Goal: Task Accomplishment & Management: Use online tool/utility

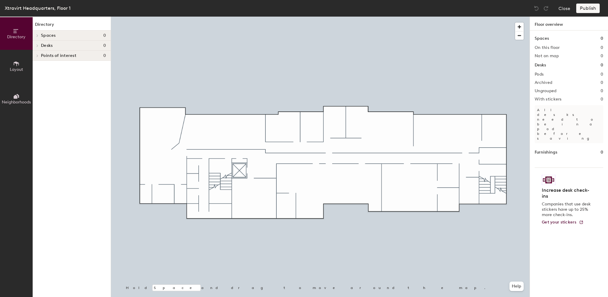
click at [16, 63] on icon at bounding box center [16, 63] width 5 height 5
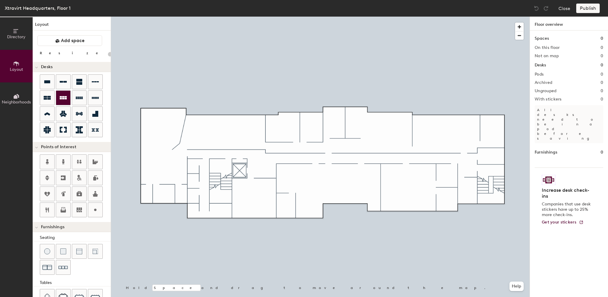
click at [61, 97] on icon at bounding box center [63, 97] width 7 height 7
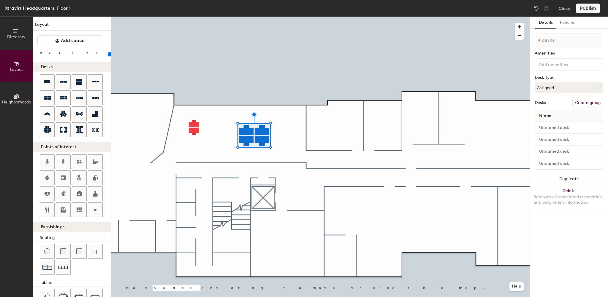
drag, startPoint x: 62, startPoint y: 54, endPoint x: 58, endPoint y: 56, distance: 4.1
click at [108, 56] on input "range" at bounding box center [108, 54] width 0 height 5
click at [108, 54] on input "range" at bounding box center [108, 54] width 0 height 5
drag, startPoint x: 82, startPoint y: 114, endPoint x: 102, endPoint y: 125, distance: 22.4
click at [82, 114] on icon at bounding box center [79, 113] width 7 height 7
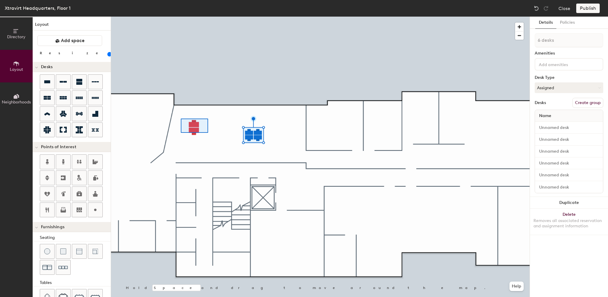
type input "100"
type input "2 desks"
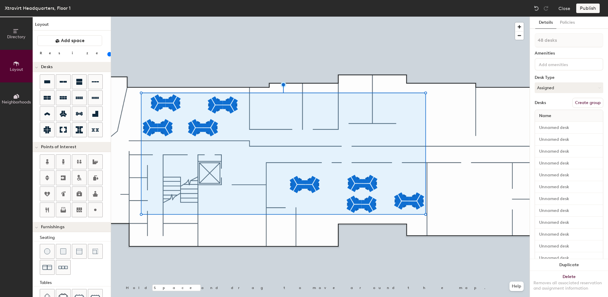
click at [580, 101] on button "Create group" at bounding box center [587, 103] width 31 height 10
click at [583, 102] on button "Ungroup" at bounding box center [592, 103] width 22 height 10
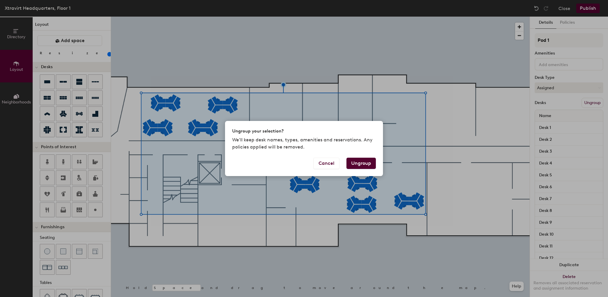
click at [368, 166] on button "Ungroup" at bounding box center [360, 163] width 29 height 11
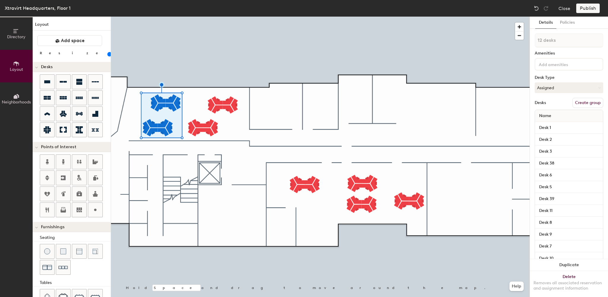
click at [585, 99] on button "Create group" at bounding box center [587, 103] width 31 height 10
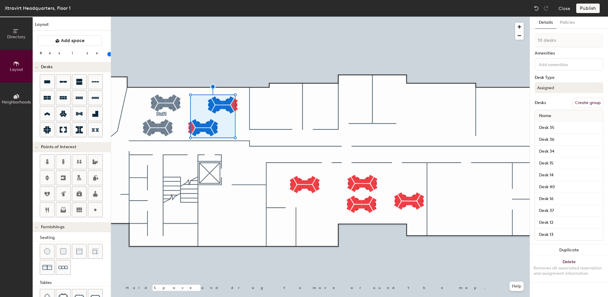
click at [585, 108] on div "10 desks Amenities Desk Type Assigned Desks Create group Name Desk 35 Desk 36 D…" at bounding box center [568, 138] width 69 height 211
click at [586, 99] on button "Create group" at bounding box center [587, 103] width 31 height 10
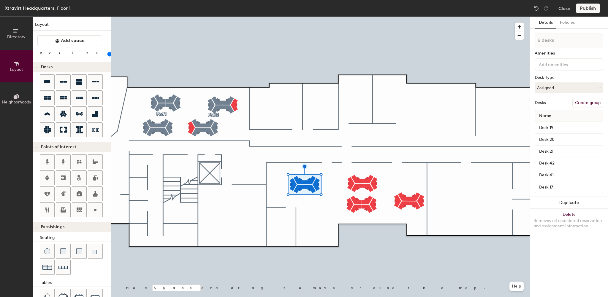
click at [578, 103] on button "Create group" at bounding box center [587, 103] width 31 height 10
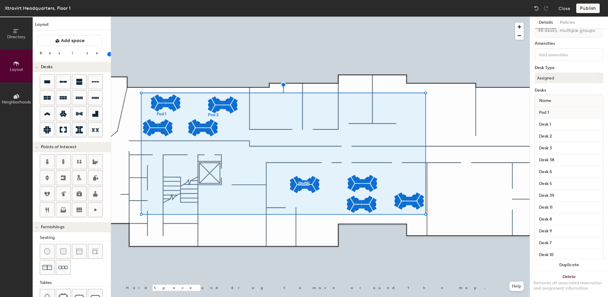
scroll to position [71, 0]
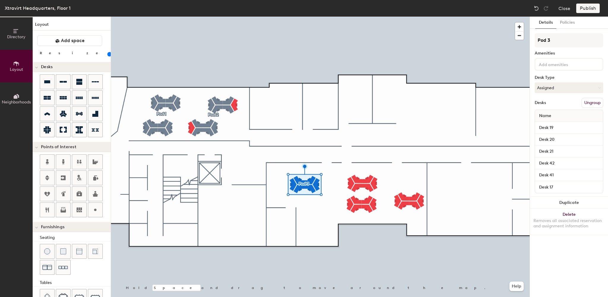
click at [598, 103] on button "Ungroup" at bounding box center [592, 103] width 22 height 10
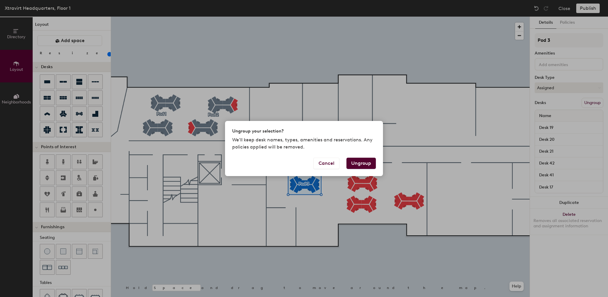
click at [352, 163] on button "Ungroup" at bounding box center [360, 163] width 29 height 11
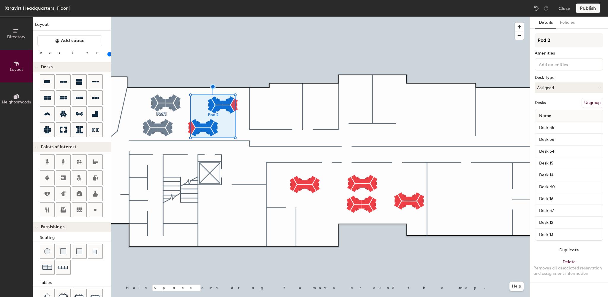
click at [591, 100] on button "Ungroup" at bounding box center [592, 103] width 22 height 10
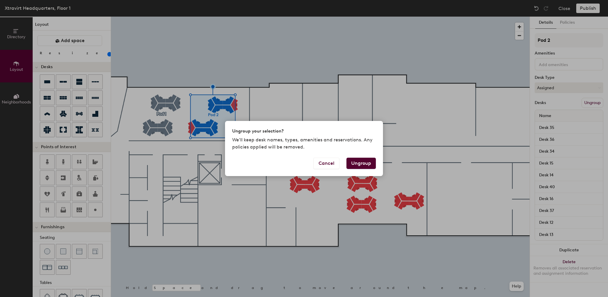
click at [365, 161] on button "Ungroup" at bounding box center [360, 163] width 29 height 11
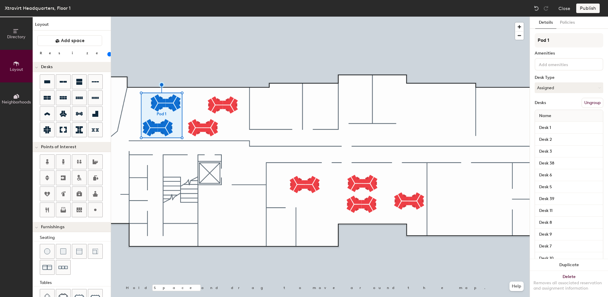
click at [584, 103] on button "Ungroup" at bounding box center [592, 103] width 22 height 10
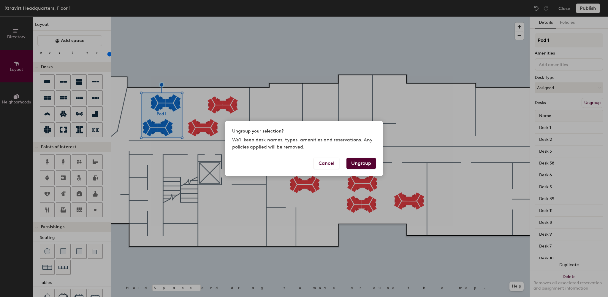
click at [352, 162] on button "Ungroup" at bounding box center [360, 163] width 29 height 11
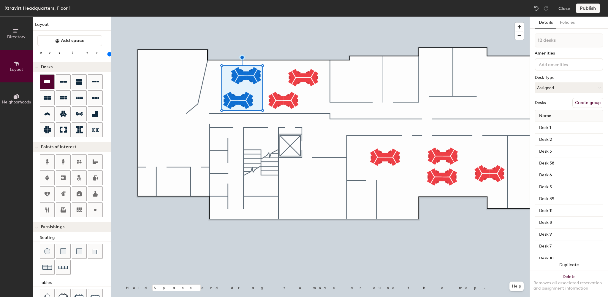
click at [50, 85] on icon at bounding box center [47, 81] width 7 height 7
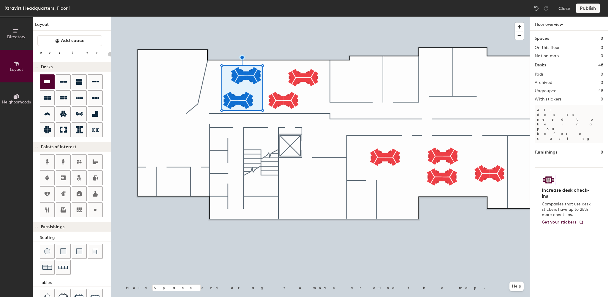
type input "80"
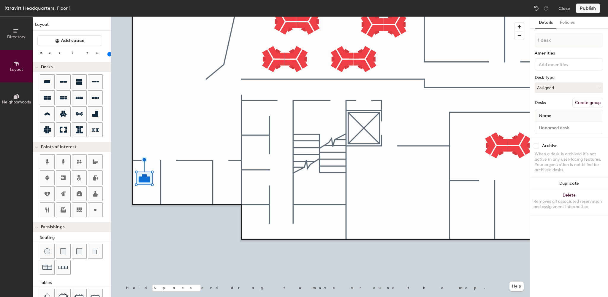
click at [590, 101] on button "Create group" at bounding box center [587, 103] width 31 height 10
click at [519, 44] on div "Directory Layout Neighborhoods Layout Add space Resize Desks Points of Interest…" at bounding box center [304, 157] width 608 height 281
type input "[PERSON_NAME] Office"
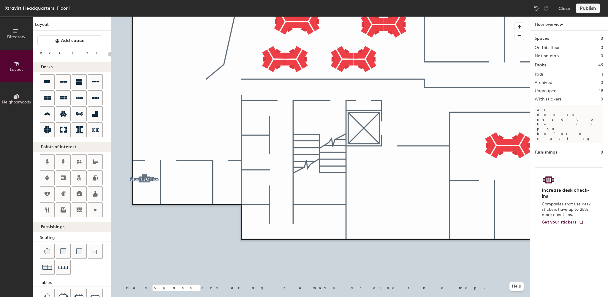
type input "80"
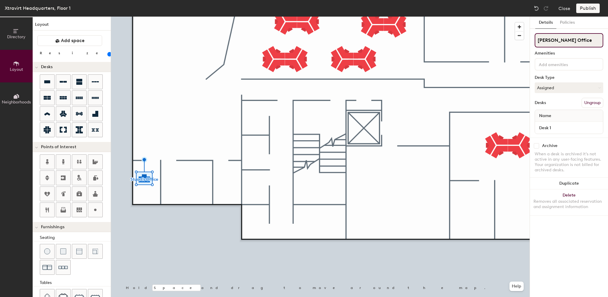
click at [524, 43] on div "Directory Layout Neighborhoods Layout Add space Resize Desks Points of Interest…" at bounding box center [304, 157] width 608 height 281
type input "101"
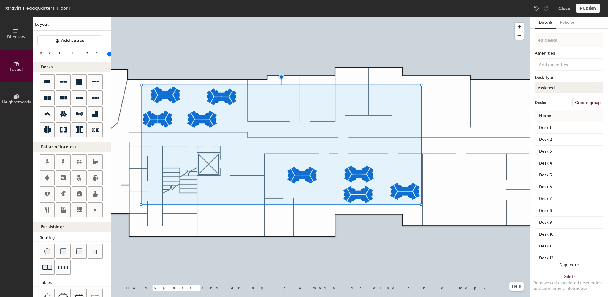
click at [548, 88] on button "Assigned" at bounding box center [568, 87] width 69 height 11
click at [435, 17] on div at bounding box center [320, 17] width 418 height 0
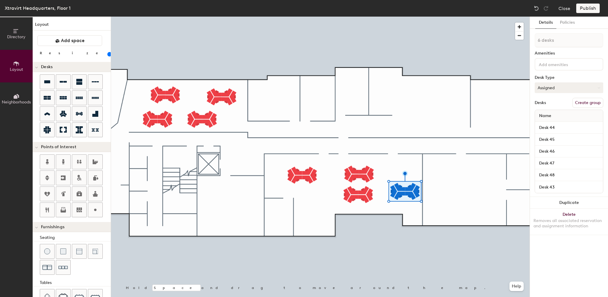
click at [559, 88] on button "Assigned" at bounding box center [568, 87] width 69 height 11
click at [540, 115] on div "Hot" at bounding box center [564, 115] width 59 height 9
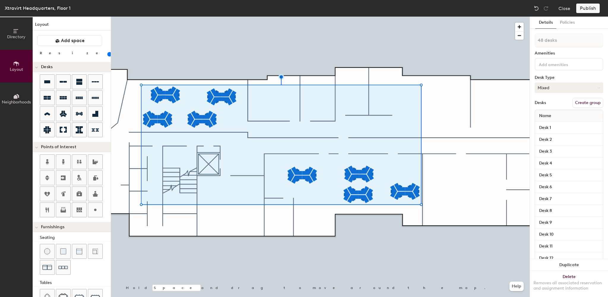
click at [580, 88] on button "Mixed" at bounding box center [568, 87] width 69 height 11
click at [543, 122] on div "Hoteled" at bounding box center [564, 124] width 59 height 9
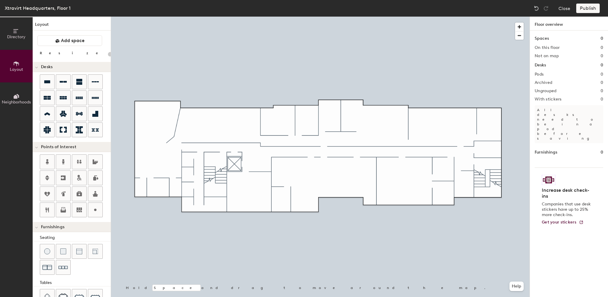
click at [39, 84] on div at bounding box center [72, 106] width 78 height 64
click at [66, 40] on span "Add space" at bounding box center [73, 41] width 24 height 6
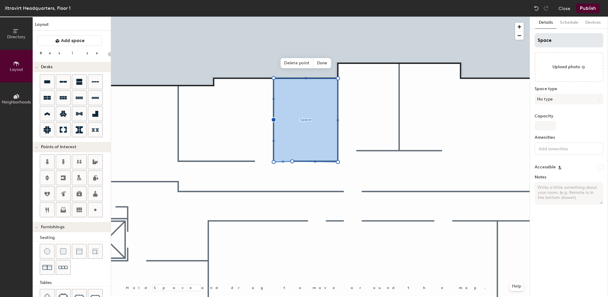
type input "20"
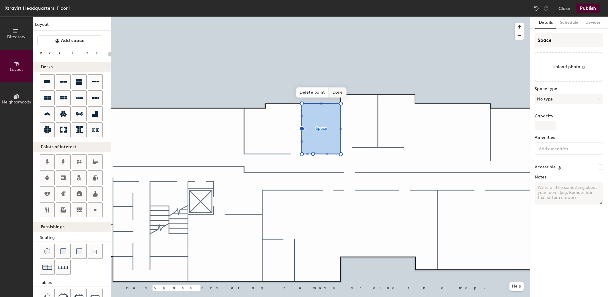
click at [336, 90] on span "Done" at bounding box center [338, 93] width 18 height 10
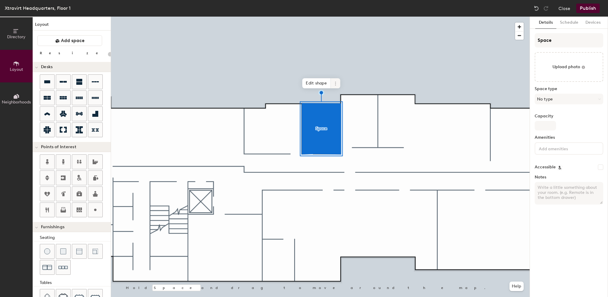
click at [332, 85] on span at bounding box center [334, 83] width 9 height 10
click at [336, 120] on span "Delete" at bounding box center [356, 117] width 53 height 10
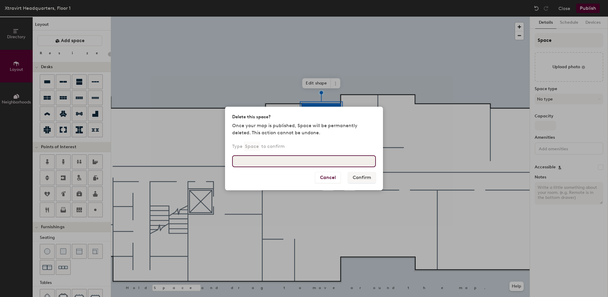
click at [267, 163] on input at bounding box center [304, 161] width 144 height 12
type input "Space"
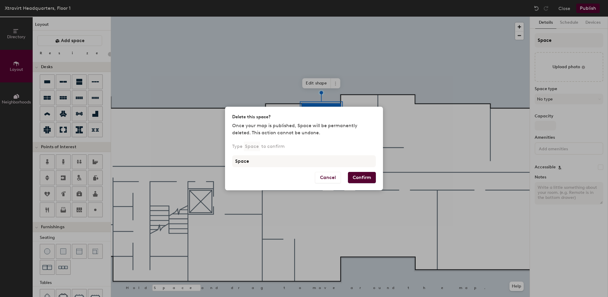
click at [358, 179] on button "Confirm" at bounding box center [362, 177] width 28 height 11
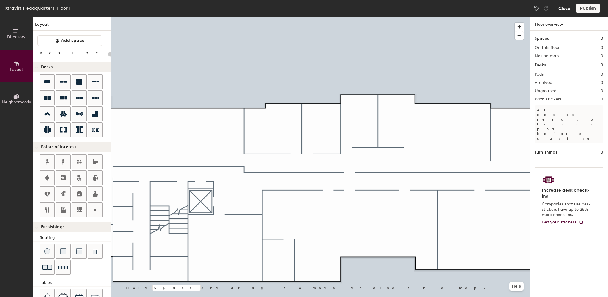
click at [564, 8] on button "Close" at bounding box center [564, 8] width 12 height 9
type input "20"
